Goal: Task Accomplishment & Management: Manage account settings

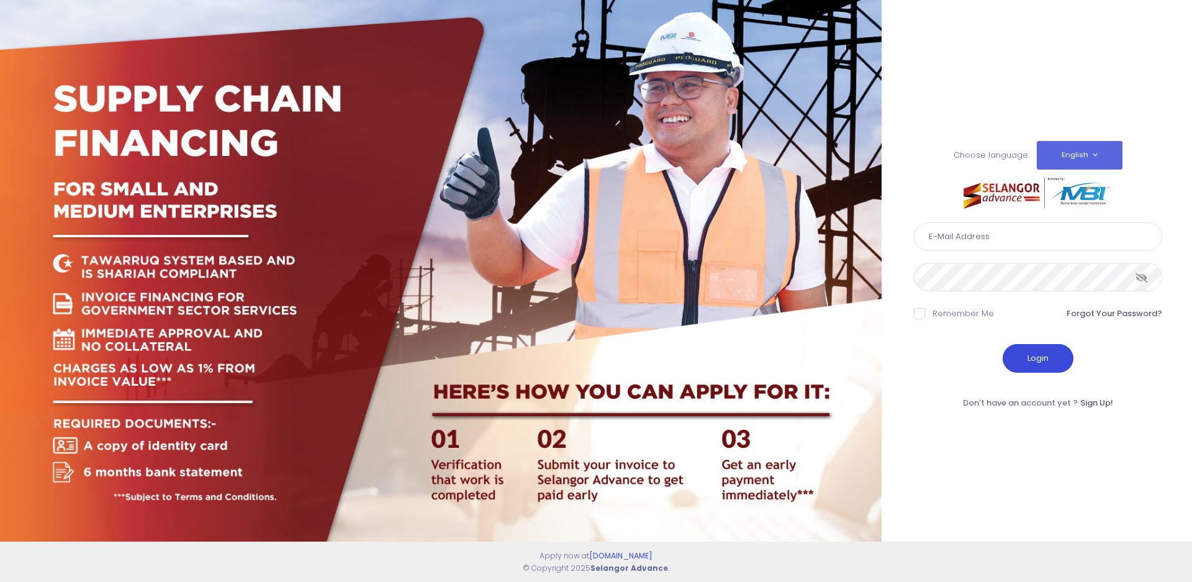
type input "[EMAIL_ADDRESS][DOMAIN_NAME]"
click at [1027, 348] on button "Login" at bounding box center [1038, 358] width 71 height 29
